Goal: Information Seeking & Learning: Find specific fact

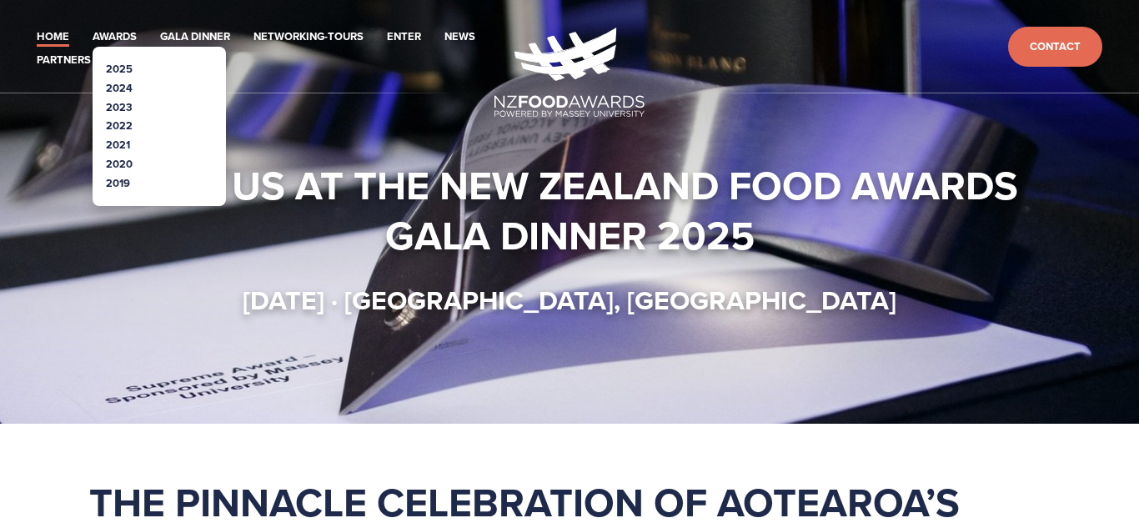
click at [128, 66] on link "2025" at bounding box center [119, 69] width 27 height 16
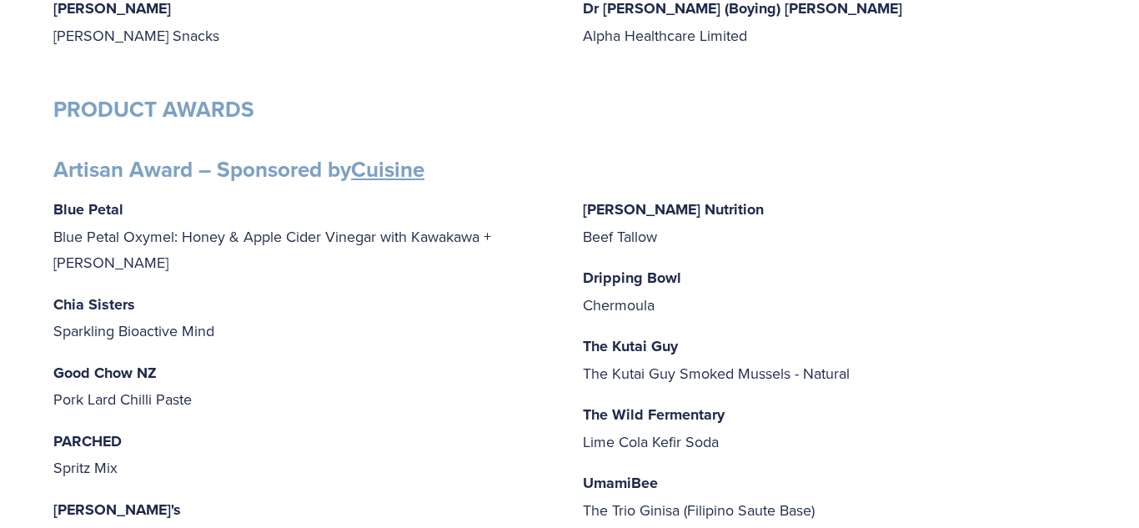
scroll to position [600, 0]
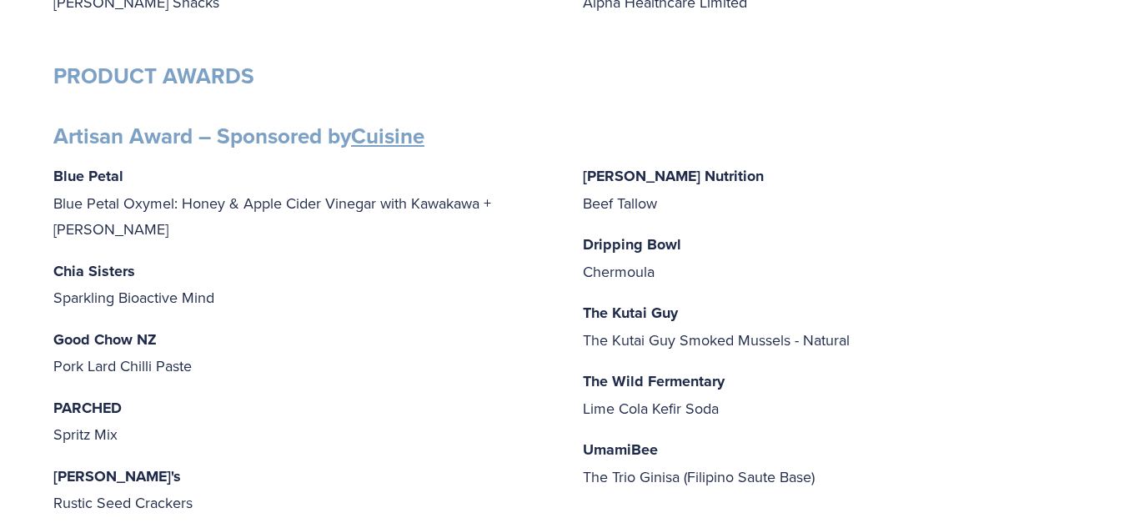
click at [658, 181] on strong "[PERSON_NAME] Nutrition" at bounding box center [673, 176] width 181 height 22
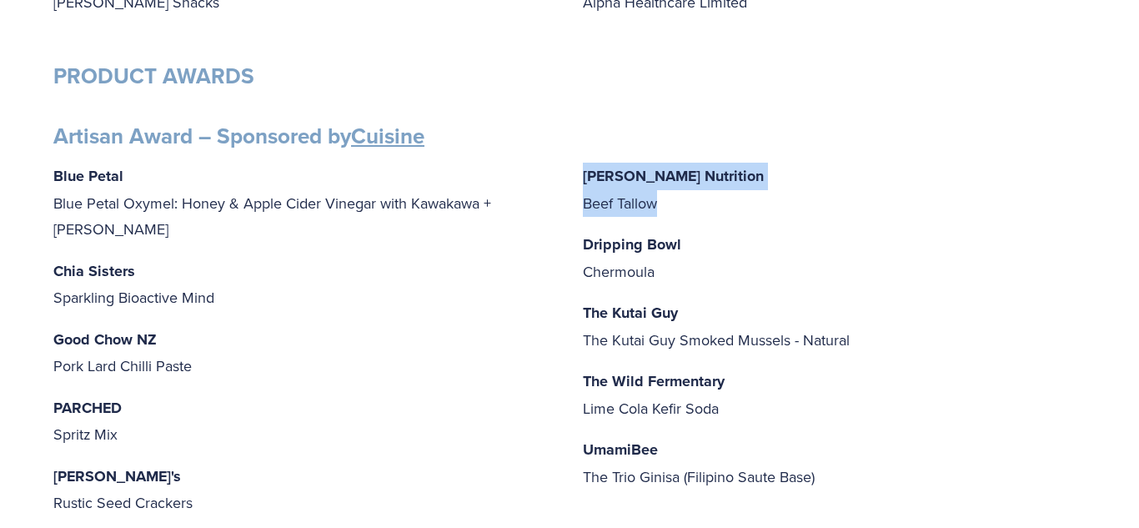
drag, startPoint x: 578, startPoint y: 177, endPoint x: 701, endPoint y: 197, distance: 125.0
click at [701, 197] on div "Blue Petal Blue Petal Oxymel: Honey & Apple Cider Vinegar with Kawakawa + [PERS…" at bounding box center [569, 340] width 1032 height 355
copy p "Mitchells Nutrition Beef Tallow"
